Goal: Task Accomplishment & Management: Complete application form

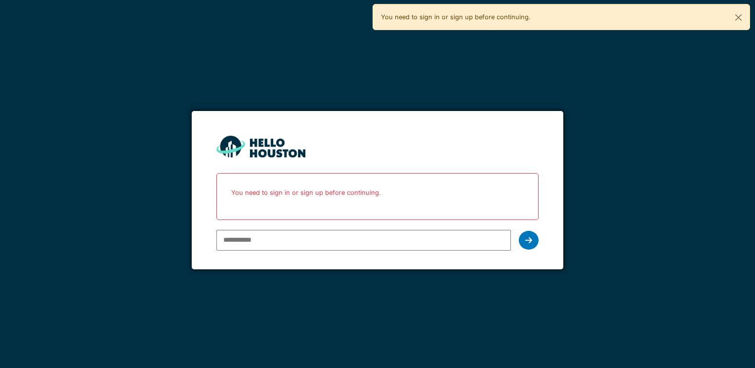
type input "**********"
click at [532, 238] on div at bounding box center [529, 240] width 20 height 19
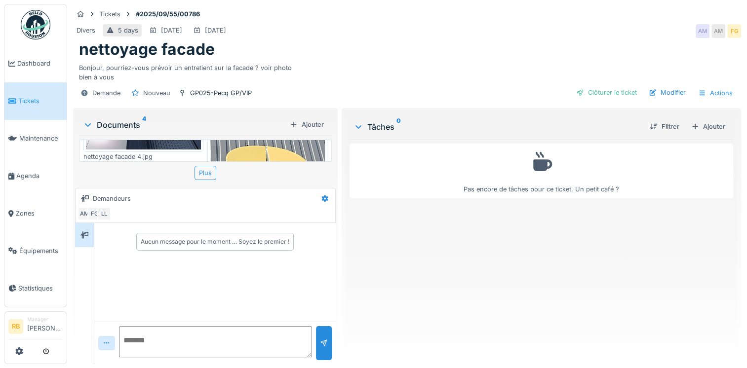
scroll to position [52, 0]
click at [201, 173] on div "Plus" at bounding box center [206, 173] width 22 height 14
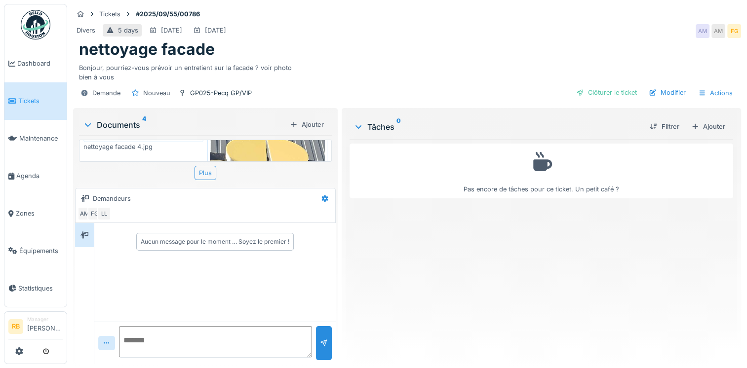
scroll to position [10, 0]
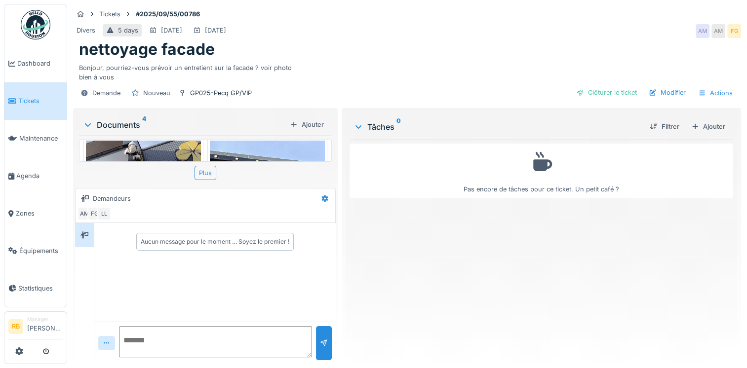
click at [158, 147] on img at bounding box center [143, 167] width 115 height 52
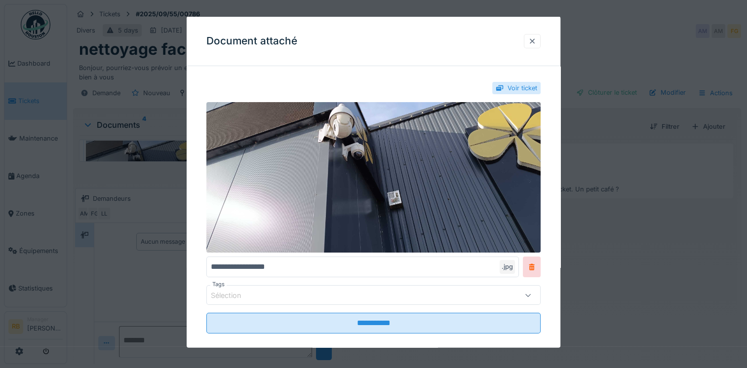
click at [536, 41] on div at bounding box center [532, 40] width 8 height 9
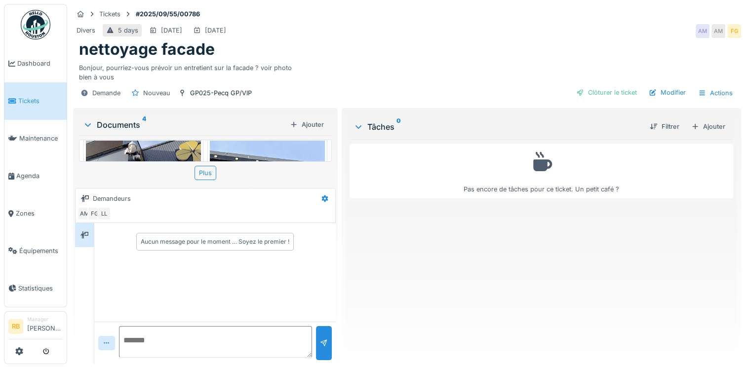
click at [246, 158] on img at bounding box center [267, 268] width 115 height 255
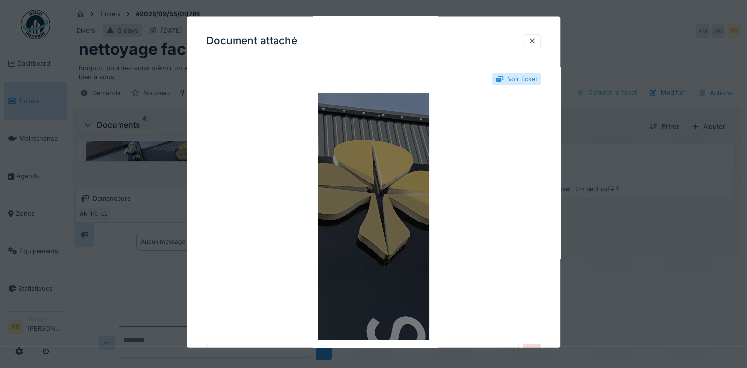
scroll to position [8, 0]
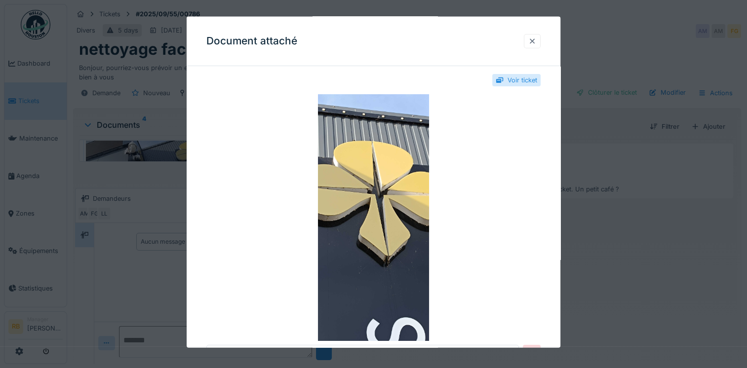
click at [536, 42] on div at bounding box center [532, 40] width 8 height 9
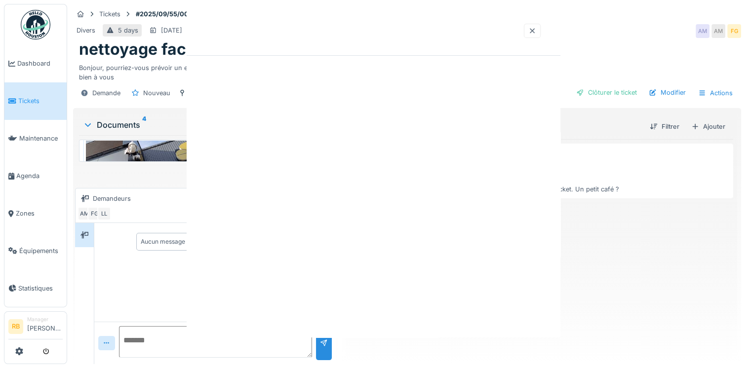
scroll to position [0, 0]
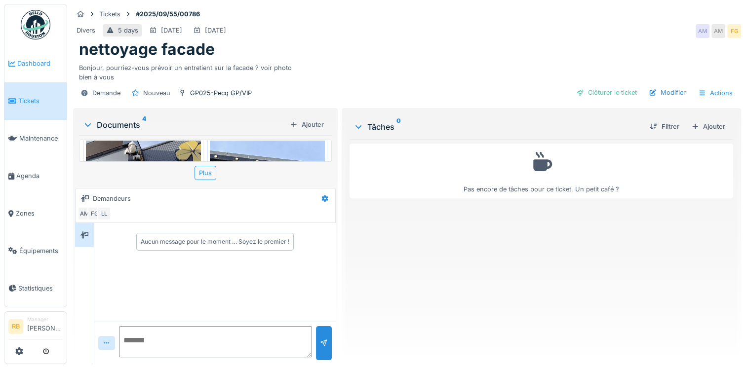
click at [29, 63] on span "Dashboard" at bounding box center [39, 63] width 45 height 9
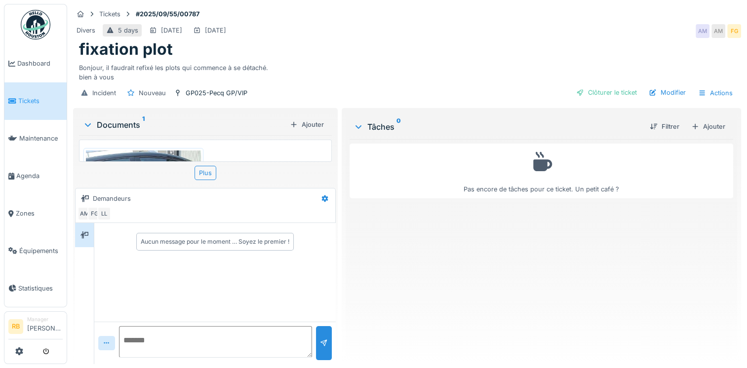
click at [161, 156] on img at bounding box center [143, 278] width 115 height 255
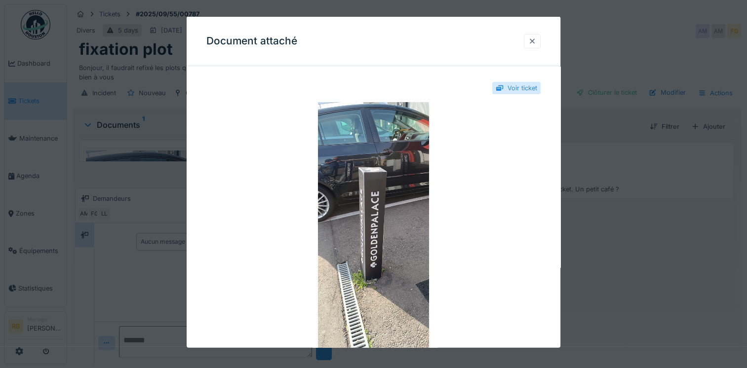
click at [536, 42] on div at bounding box center [532, 40] width 8 height 9
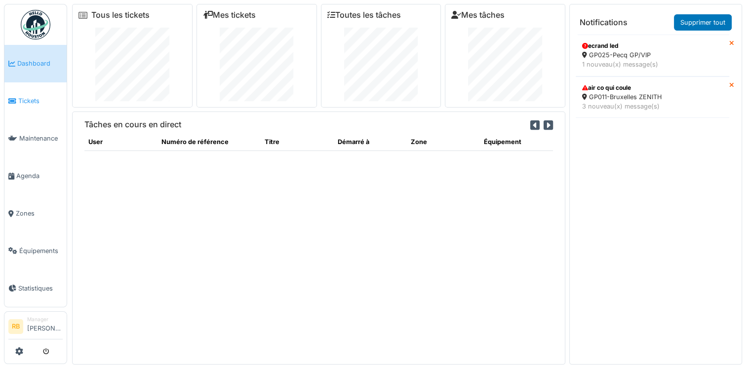
click at [50, 96] on span "Tickets" at bounding box center [40, 100] width 44 height 9
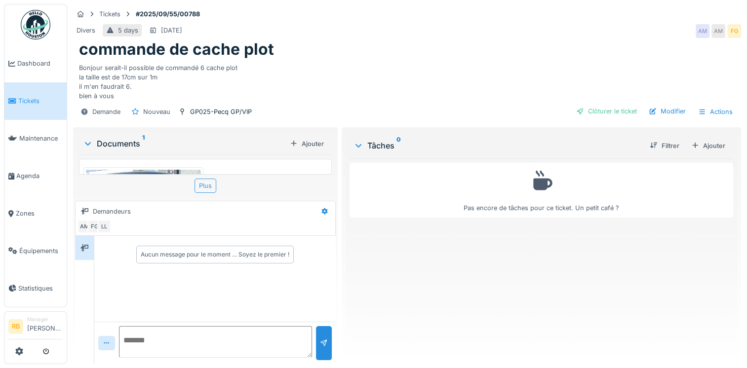
click at [205, 181] on div "Plus" at bounding box center [206, 186] width 22 height 14
click at [150, 172] on img at bounding box center [143, 297] width 115 height 255
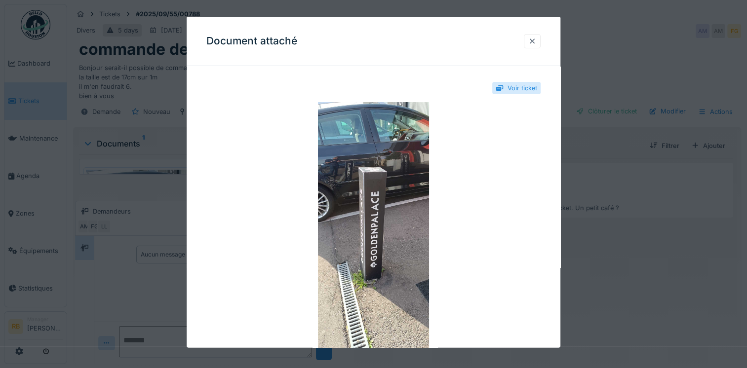
click at [536, 39] on div at bounding box center [532, 40] width 8 height 9
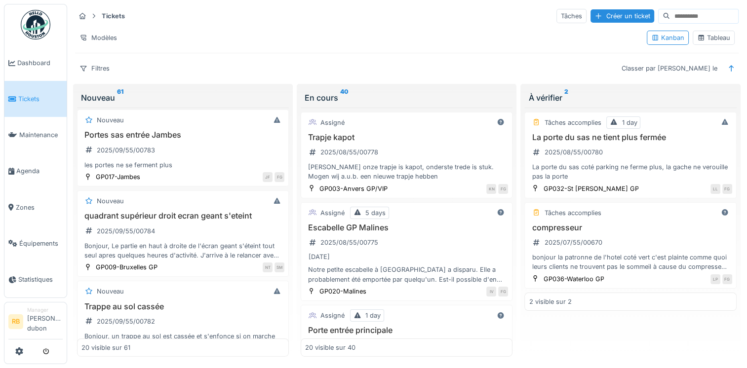
scroll to position [379, 0]
click at [192, 242] on div "Bonjour, Le partie en haut à droite de l'écran geant s'éteint tout seul apres q…" at bounding box center [182, 251] width 203 height 19
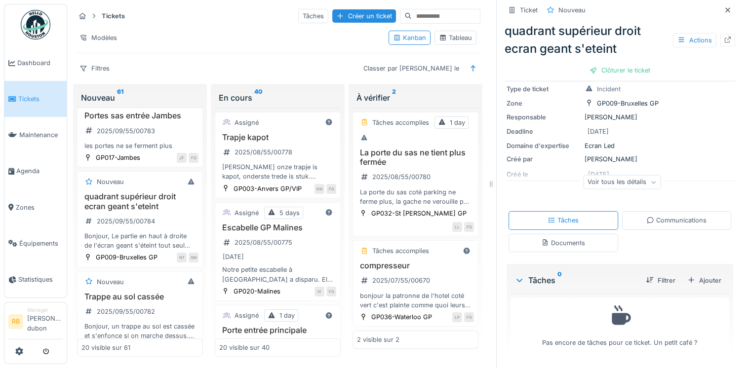
scroll to position [87, 0]
click at [571, 237] on div "Documents" at bounding box center [564, 244] width 110 height 18
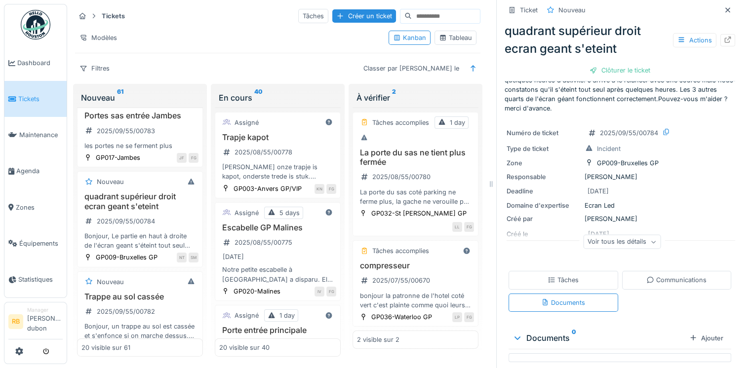
scroll to position [38, 0]
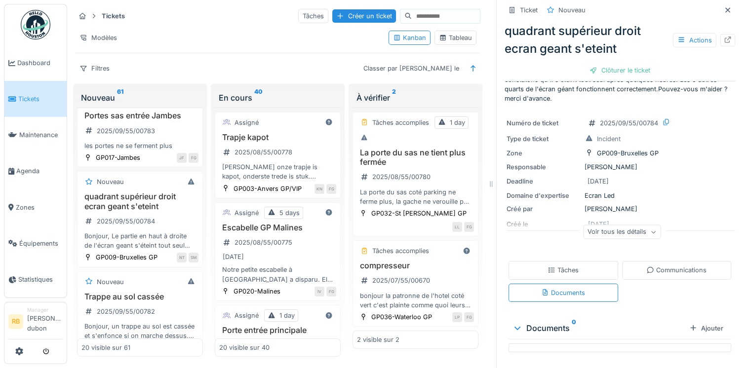
click at [606, 232] on div "Voir tous les détails" at bounding box center [622, 232] width 78 height 14
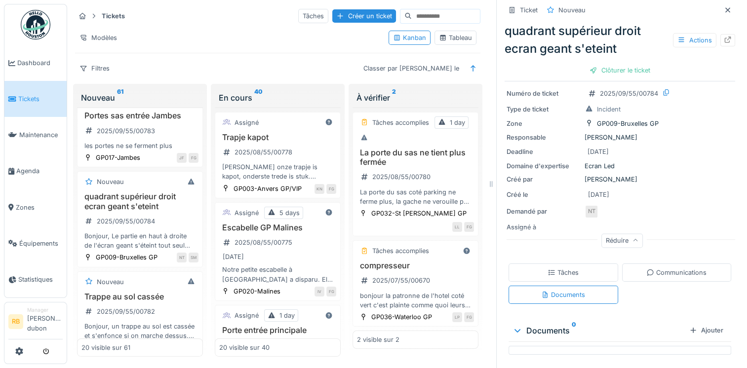
scroll to position [67, 0]
click at [576, 273] on div "Tâches" at bounding box center [564, 273] width 110 height 18
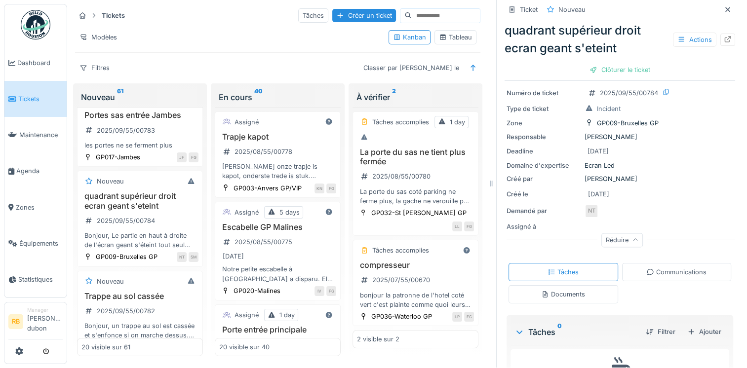
click at [647, 268] on div "Communications" at bounding box center [677, 272] width 110 height 18
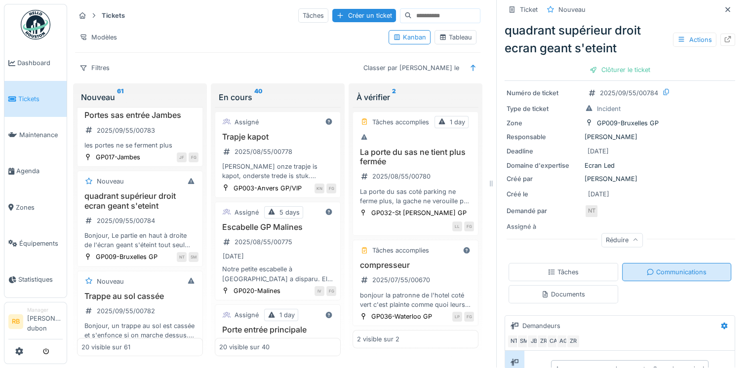
scroll to position [118, 0]
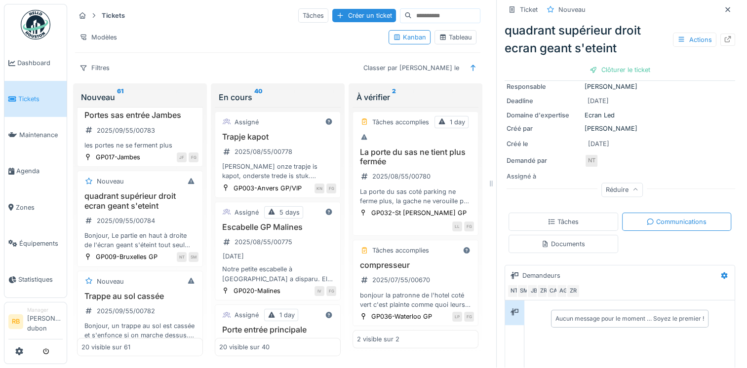
click at [566, 235] on div "Documents" at bounding box center [564, 244] width 110 height 18
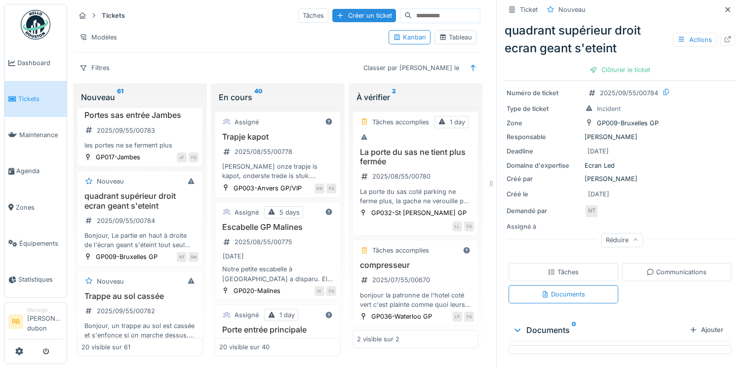
scroll to position [0, 0]
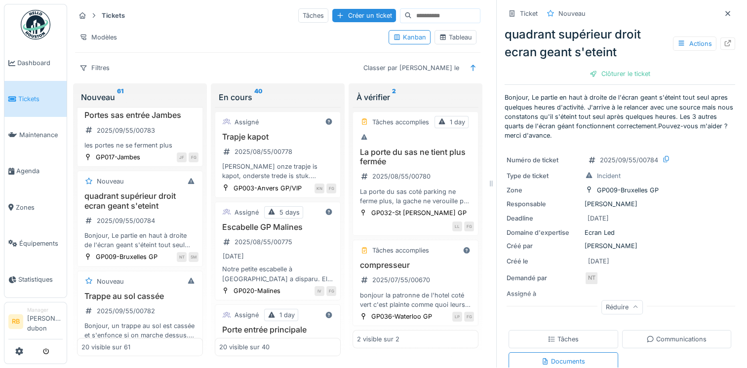
click at [573, 333] on div "Tâches" at bounding box center [564, 339] width 110 height 18
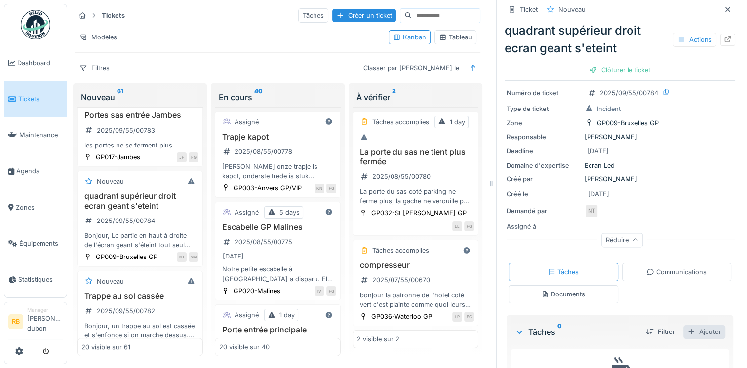
click at [692, 325] on div "Ajouter" at bounding box center [705, 331] width 42 height 13
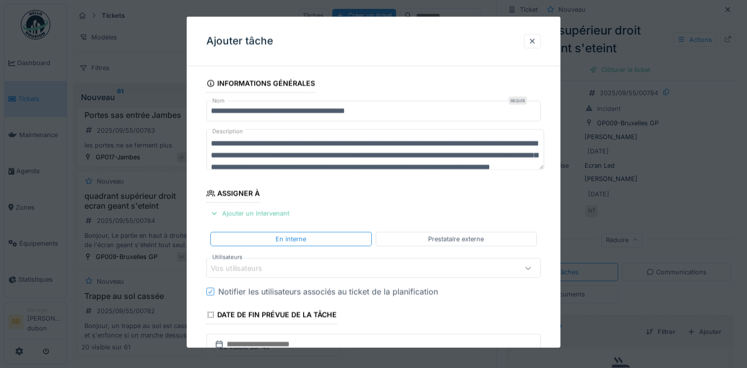
click at [256, 211] on div "Ajouter un intervenant" at bounding box center [249, 213] width 87 height 13
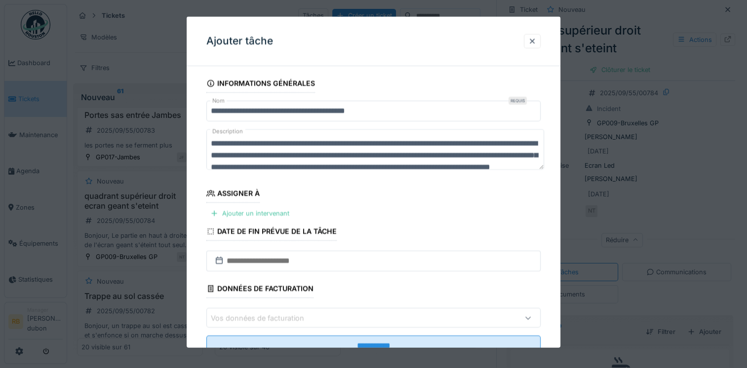
click at [245, 220] on fieldset "**********" at bounding box center [373, 219] width 334 height 290
click at [252, 208] on div "Ajouter un intervenant" at bounding box center [249, 213] width 87 height 13
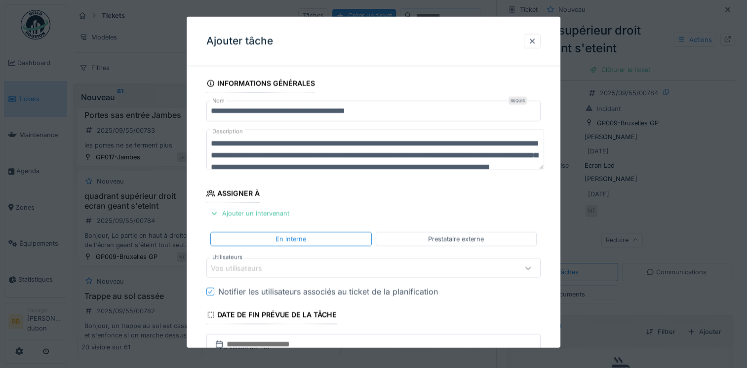
click at [393, 267] on div "Vos utilisateurs" at bounding box center [353, 268] width 285 height 11
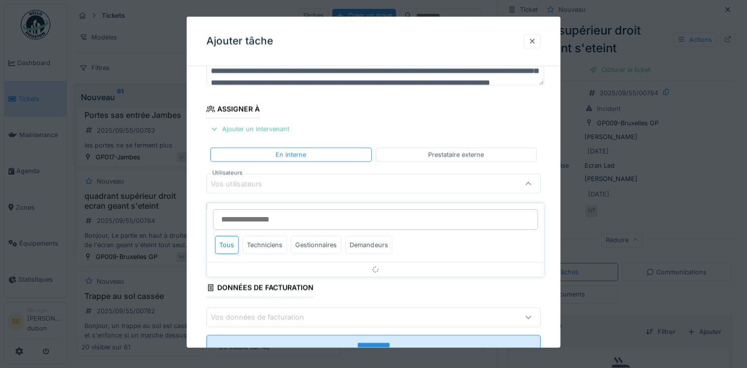
scroll to position [85, 0]
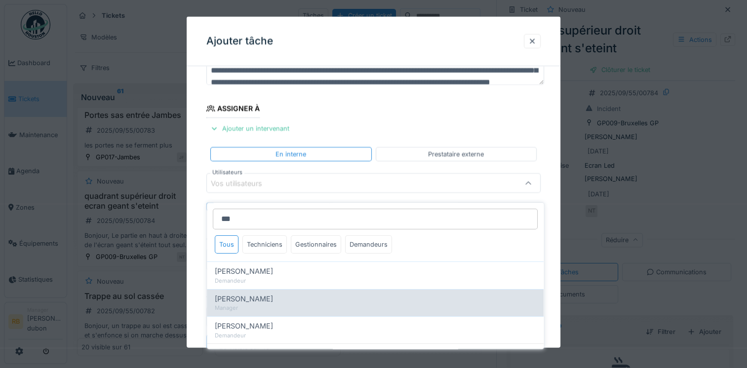
type input "***"
click at [258, 294] on span "[PERSON_NAME]" at bounding box center [244, 299] width 58 height 11
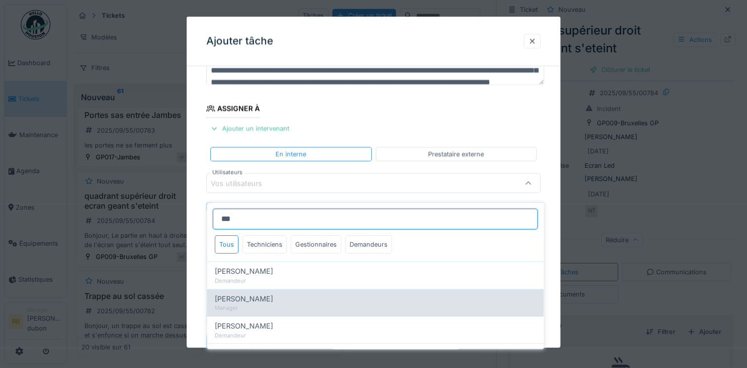
type input "****"
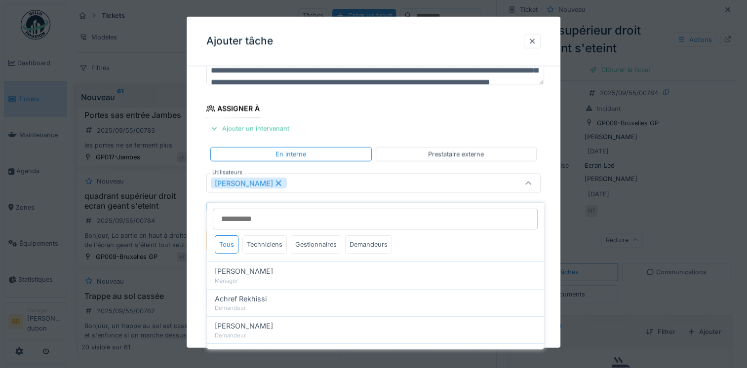
click at [348, 185] on div "[PERSON_NAME]" at bounding box center [353, 183] width 285 height 11
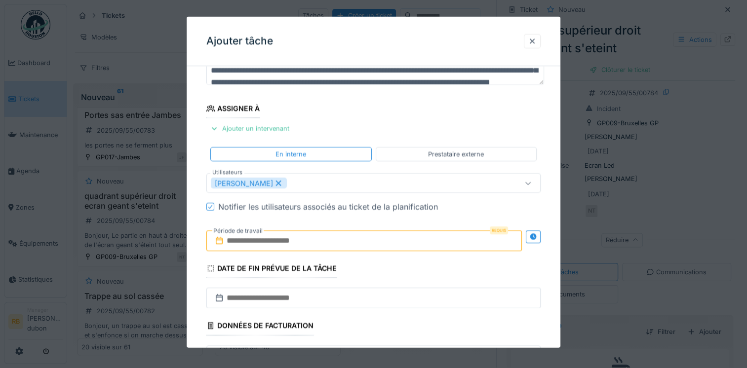
click at [322, 241] on input "text" at bounding box center [364, 241] width 316 height 21
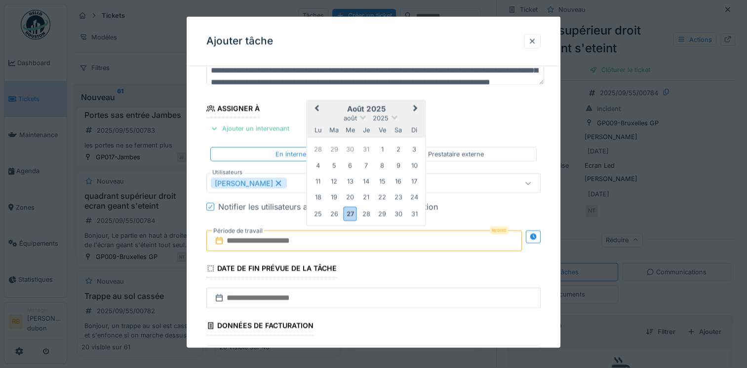
click at [386, 108] on h2 "août 2025" at bounding box center [366, 109] width 119 height 9
click at [354, 212] on div "27" at bounding box center [350, 213] width 13 height 14
click at [416, 108] on span "Next Month" at bounding box center [416, 109] width 0 height 12
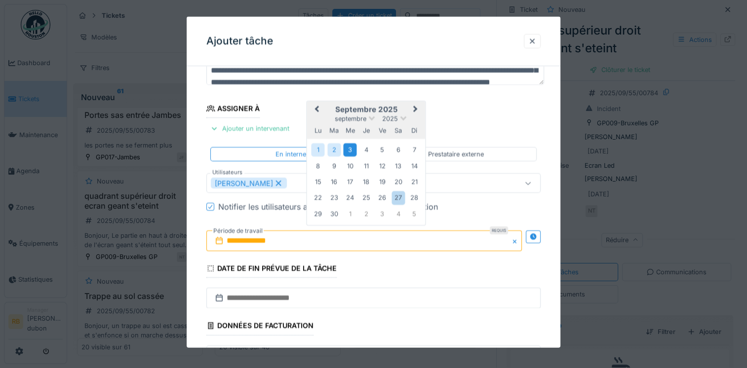
click at [351, 150] on div "3" at bounding box center [350, 149] width 13 height 13
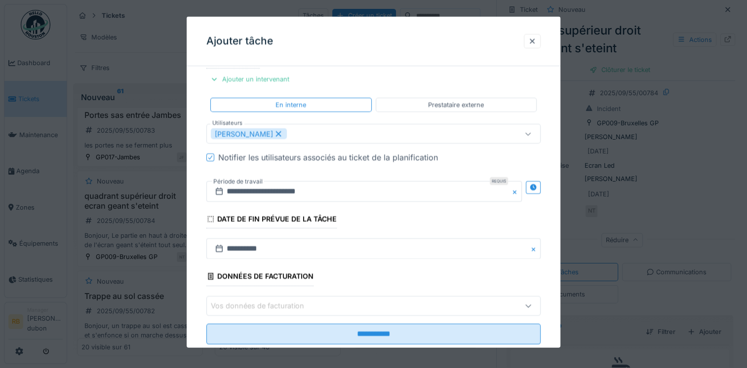
scroll to position [134, 0]
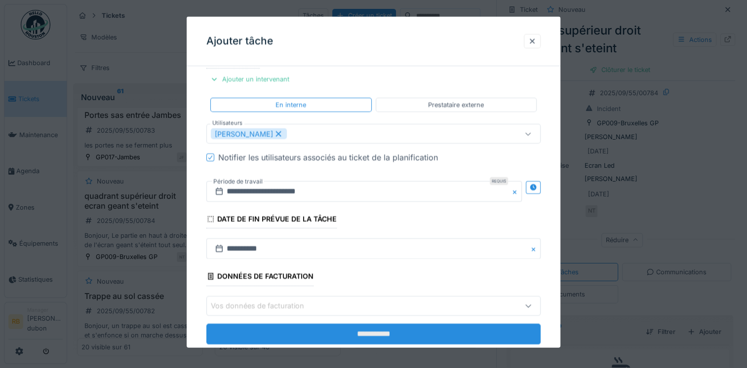
click at [329, 338] on input "**********" at bounding box center [373, 334] width 334 height 21
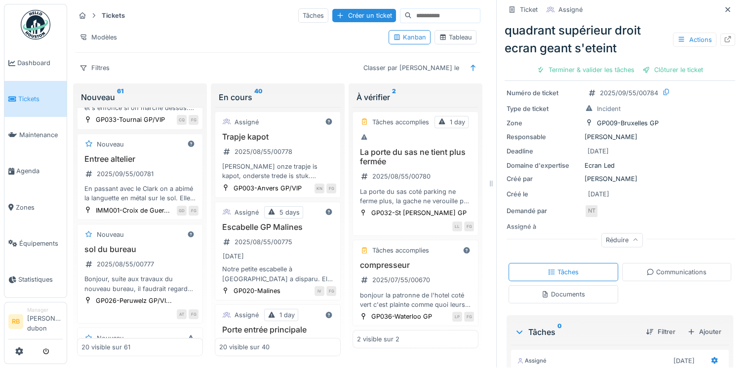
scroll to position [709, 0]
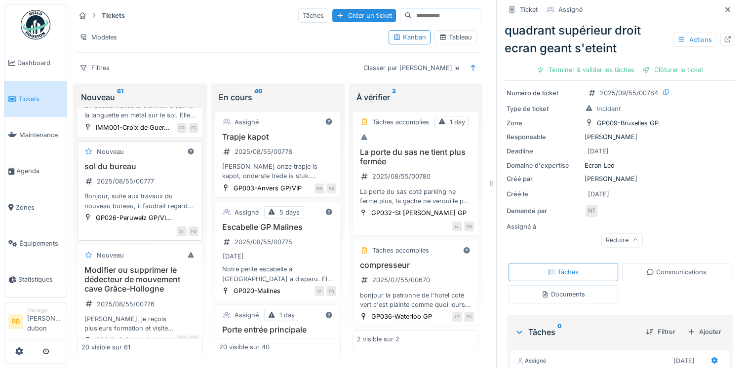
click at [144, 210] on div "Bonjour, suite aux travaux du nouveau bureau, il faudrait regarder ce qui pourr…" at bounding box center [139, 201] width 117 height 19
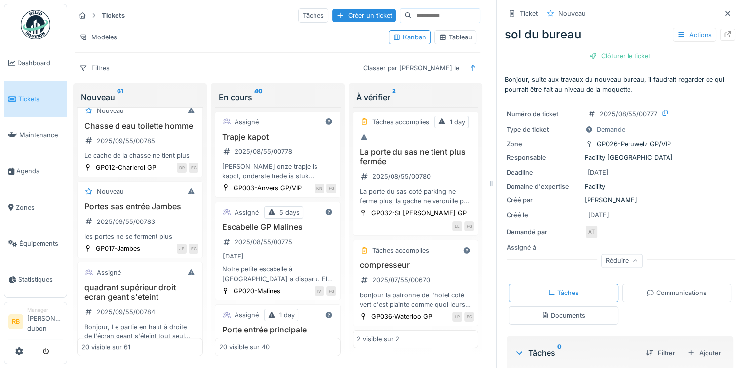
scroll to position [288, 0]
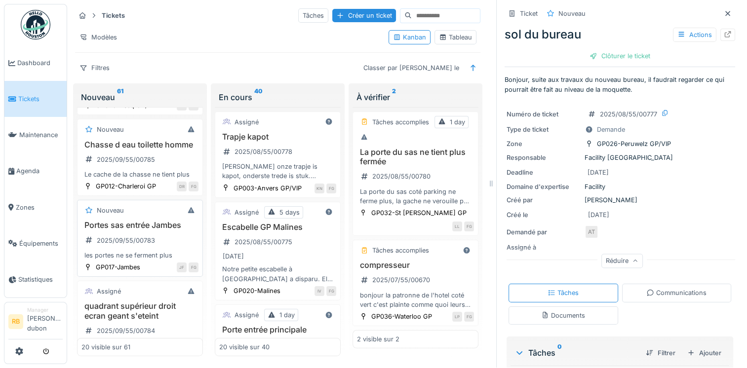
click at [150, 260] on div "les portes ne se ferment plus" at bounding box center [139, 255] width 117 height 9
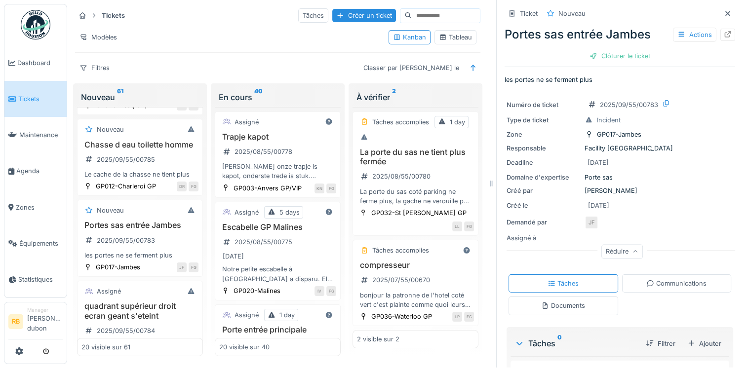
click at [651, 200] on div "Créé le [DATE]" at bounding box center [620, 206] width 227 height 12
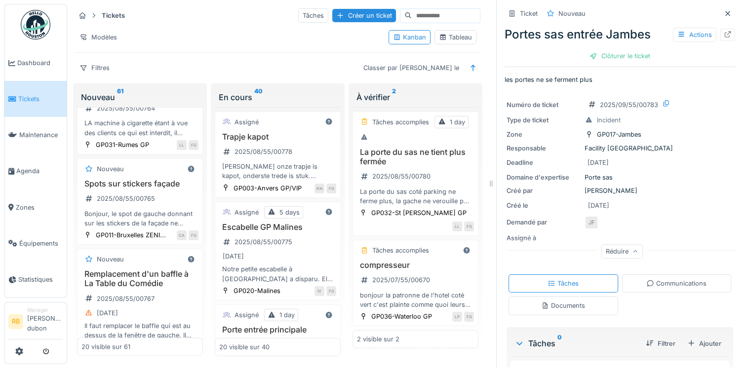
scroll to position [1212, 0]
click at [170, 99] on h3 "placer un rideau devant la machine à cigarettes" at bounding box center [139, 89] width 117 height 19
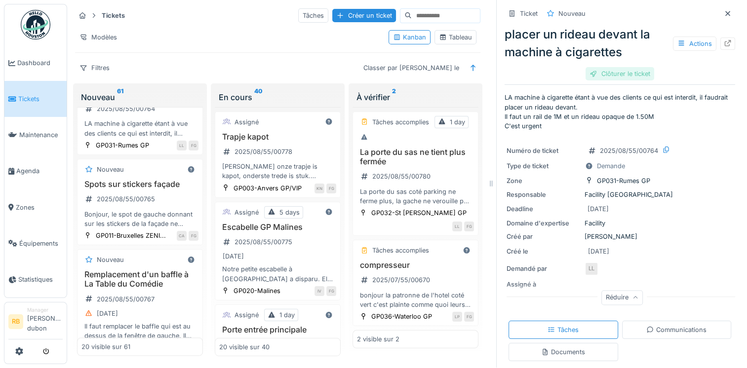
click at [607, 67] on div "Clôturer le ticket" at bounding box center [620, 73] width 69 height 13
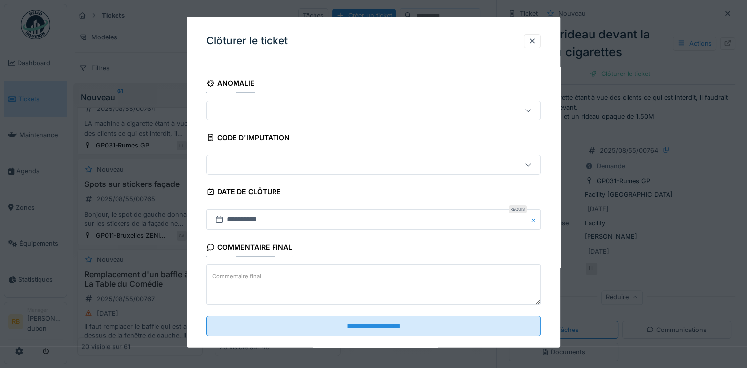
click at [328, 292] on textarea "Commentaire final" at bounding box center [373, 285] width 334 height 40
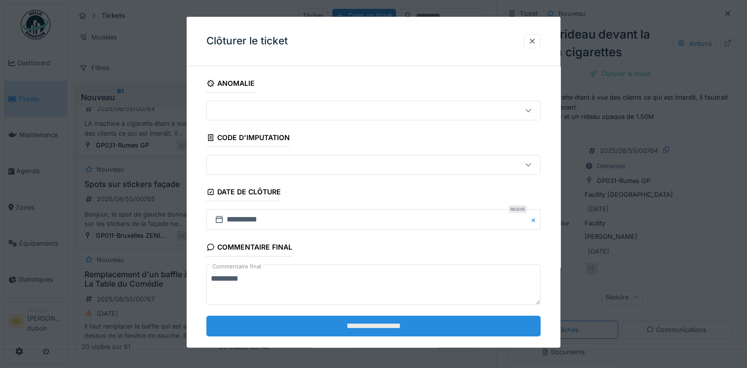
type textarea "*********"
click at [328, 321] on input "**********" at bounding box center [373, 326] width 334 height 21
